Goal: Transaction & Acquisition: Book appointment/travel/reservation

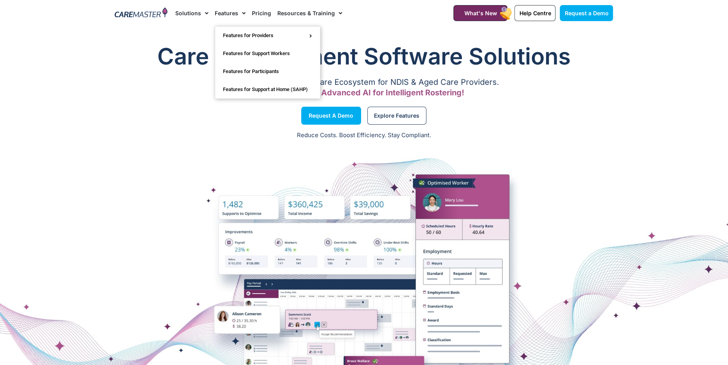
click at [227, 14] on link "Features" at bounding box center [230, 13] width 31 height 26
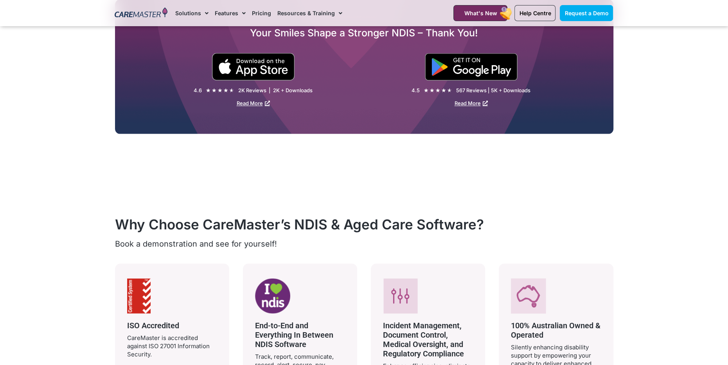
scroll to position [1256, 0]
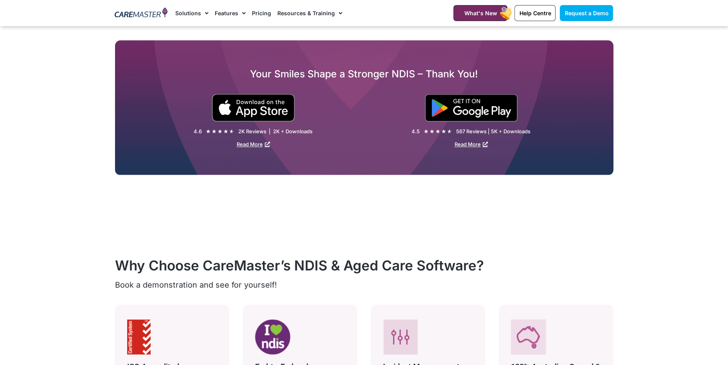
scroll to position [1213, 0]
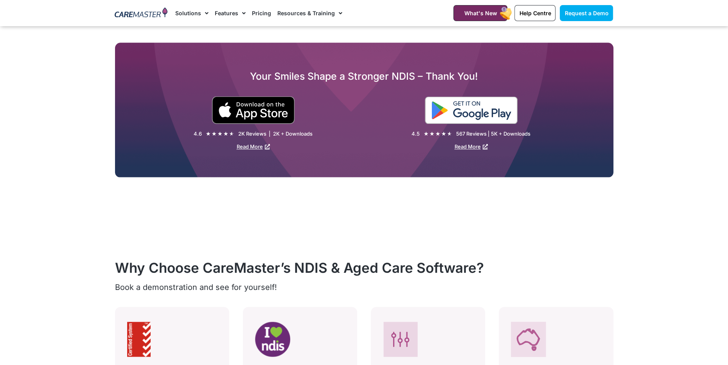
click at [467, 106] on img at bounding box center [471, 110] width 93 height 27
